Goal: Information Seeking & Learning: Find specific page/section

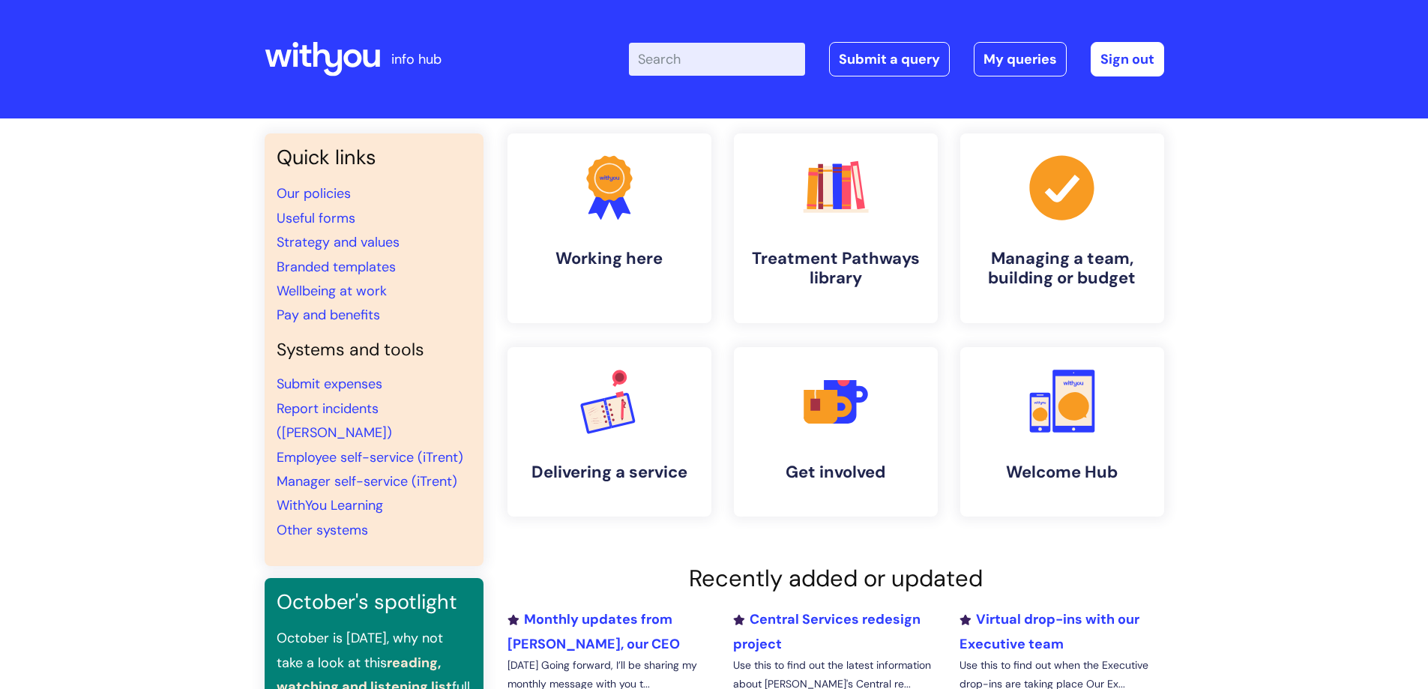
drag, startPoint x: 688, startPoint y: 66, endPoint x: 711, endPoint y: 73, distance: 24.2
click at [688, 65] on input "Enter your search term here..." at bounding box center [717, 59] width 176 height 33
type input "internal"
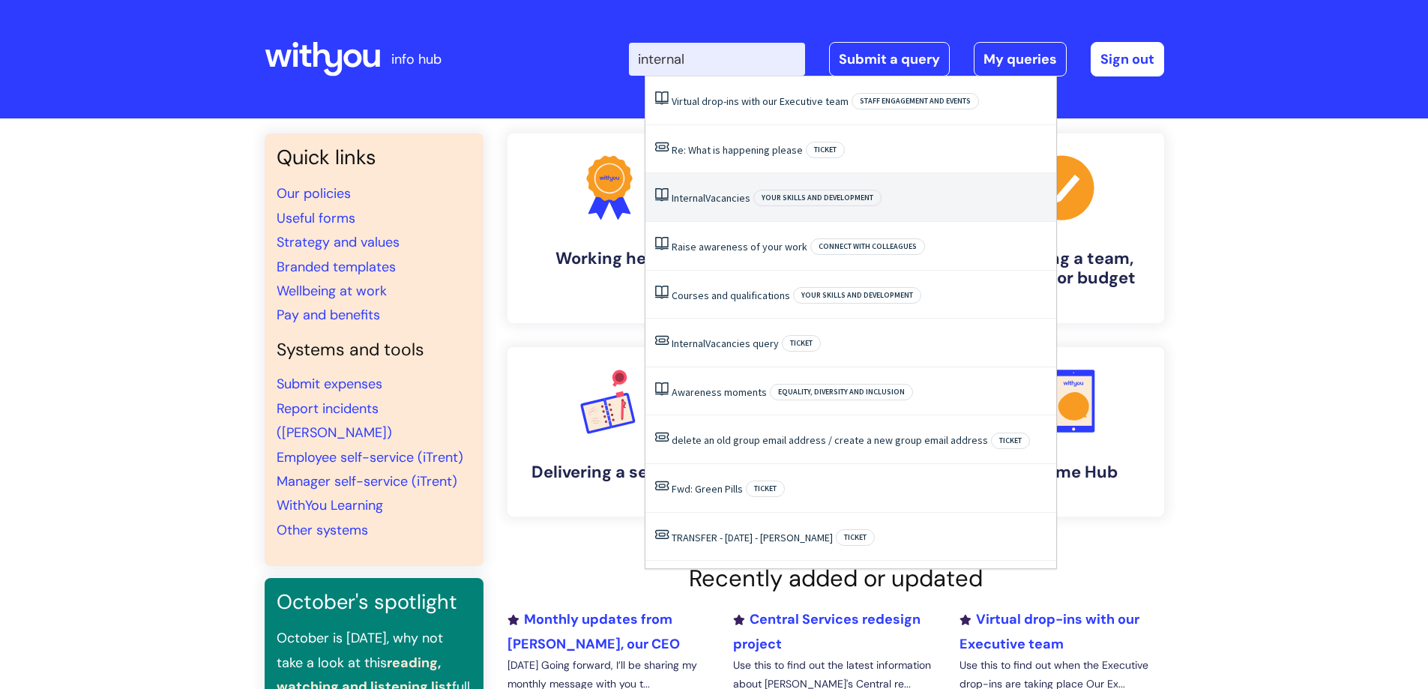
click at [723, 199] on link "Internal Vacancies" at bounding box center [711, 197] width 79 height 13
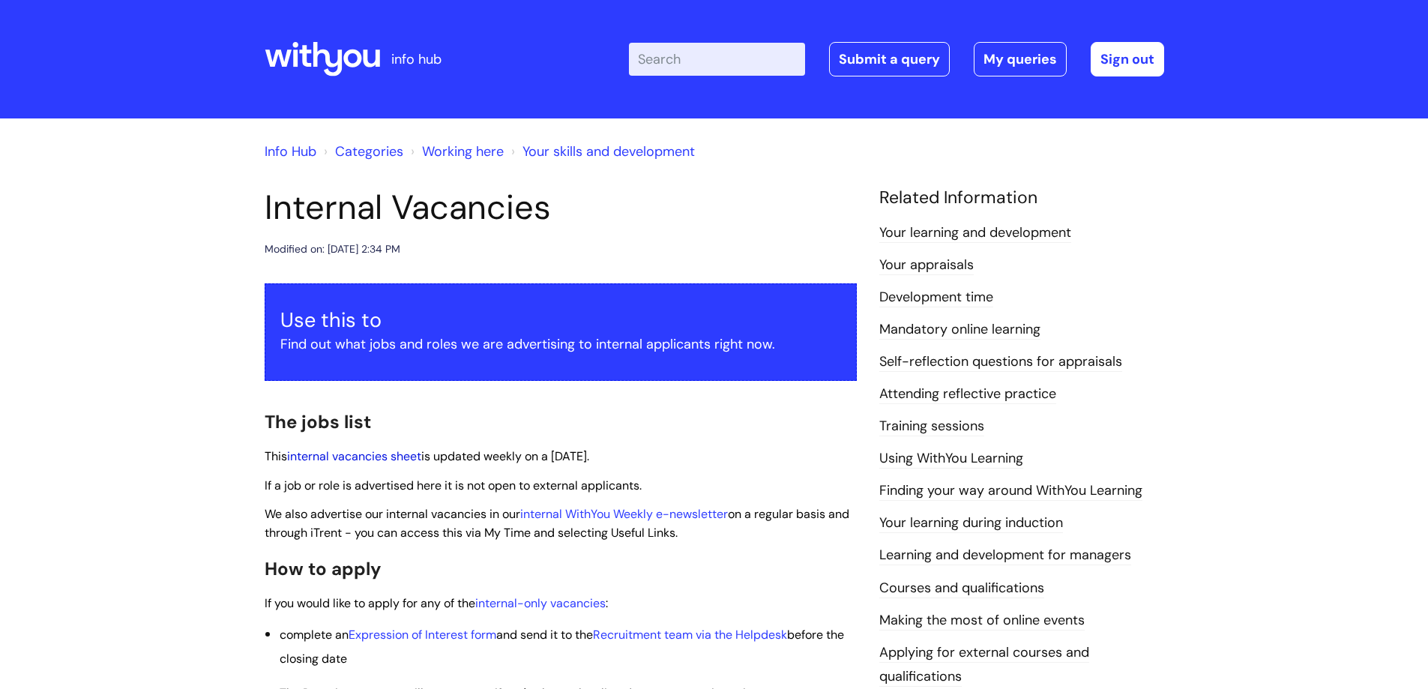
click at [349, 456] on link "internal vacancies sheet" at bounding box center [354, 456] width 134 height 16
